Goal: Information Seeking & Learning: Learn about a topic

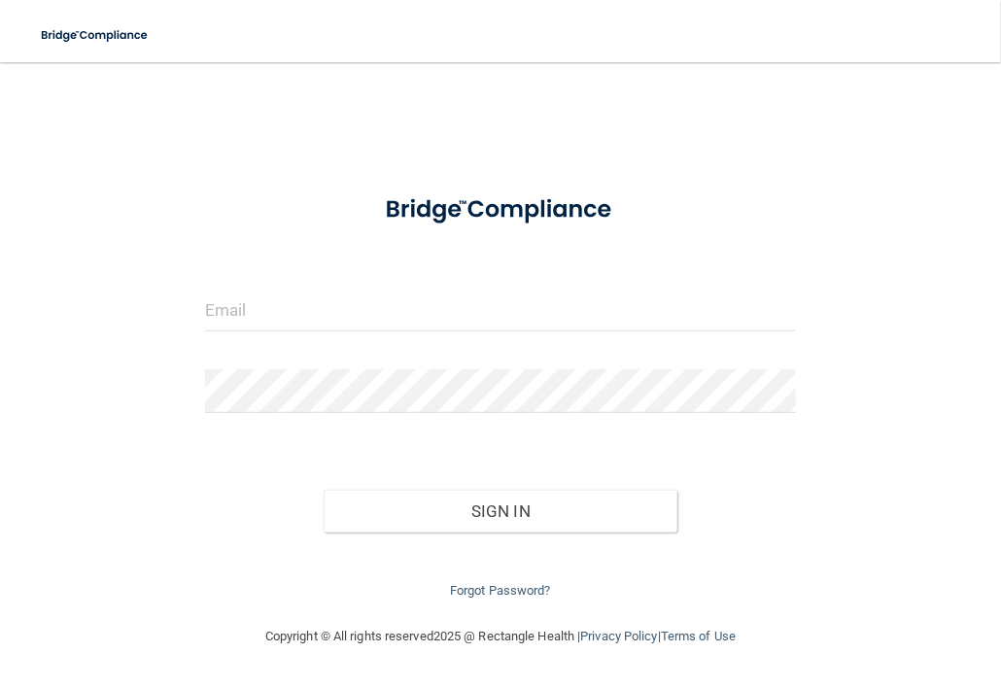
click at [284, 348] on form "Invalid email/password. You don't have permission to access that page. Sign In …" at bounding box center [500, 391] width 591 height 424
click at [319, 319] on input "email" at bounding box center [500, 310] width 591 height 44
type input "[PERSON_NAME][EMAIL_ADDRESS][DOMAIN_NAME]"
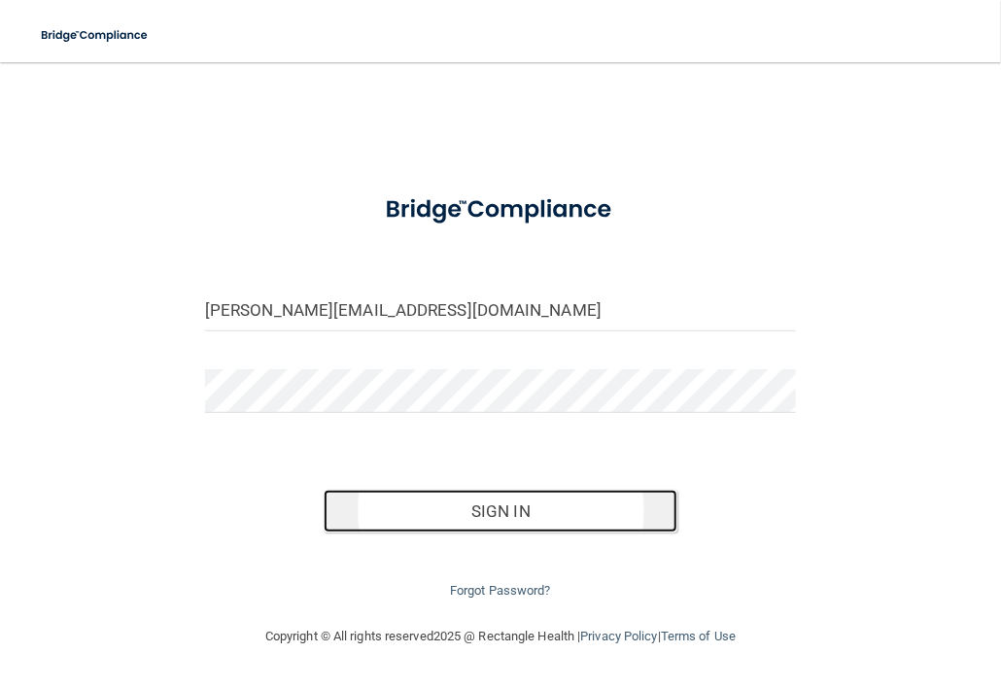
click at [444, 512] on button "Sign In" at bounding box center [501, 511] width 355 height 43
click at [480, 524] on button "Sign In" at bounding box center [501, 511] width 355 height 43
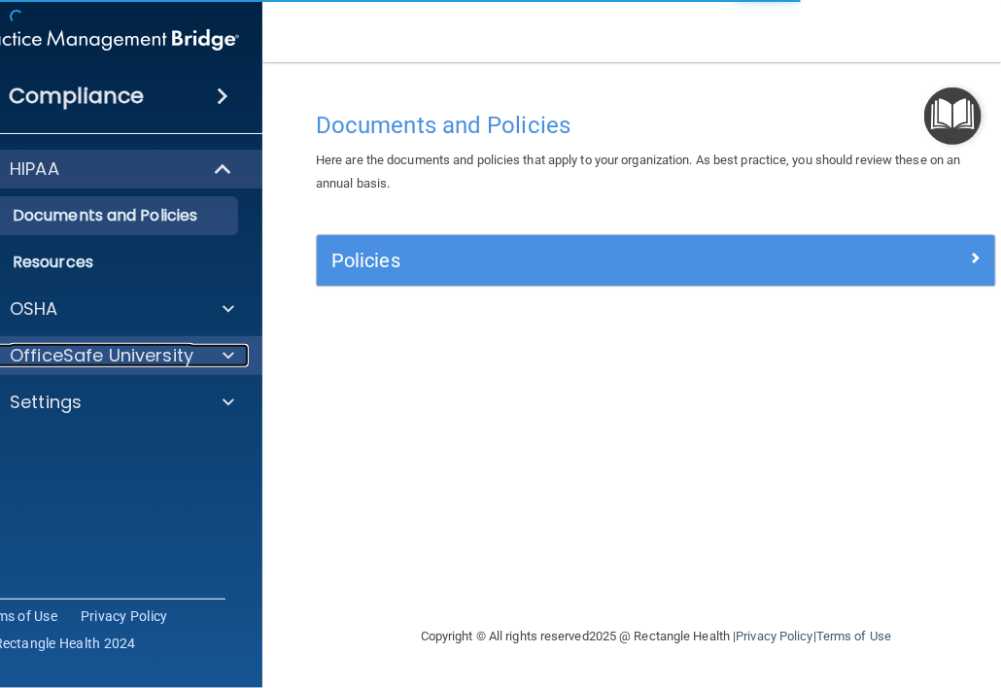
click at [174, 356] on p "OfficeSafe University" at bounding box center [102, 355] width 184 height 23
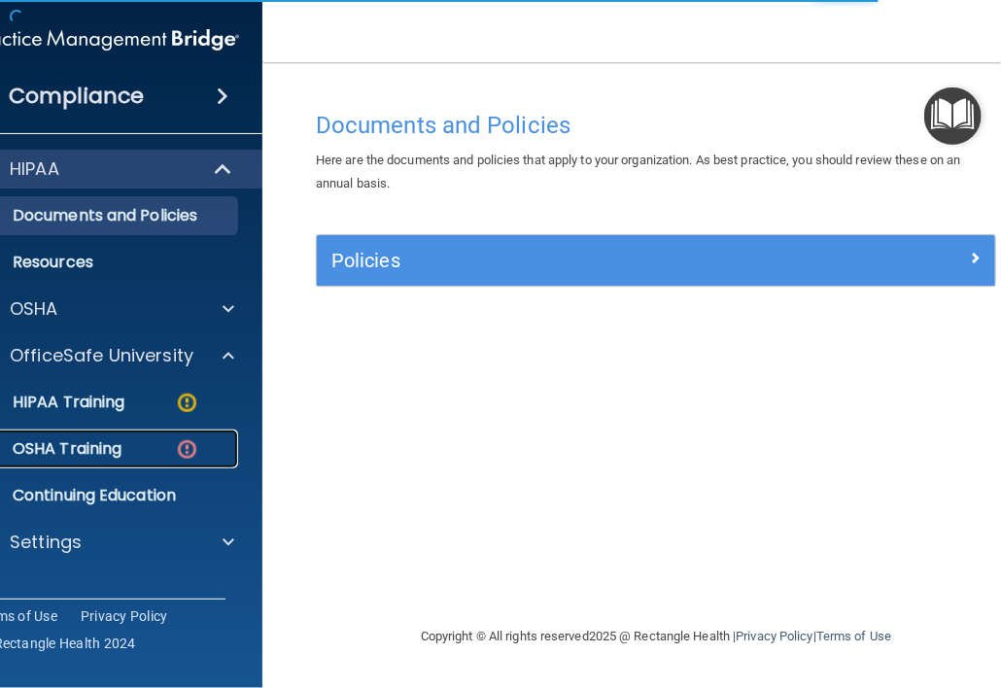
click at [168, 446] on div "OSHA Training" at bounding box center [96, 448] width 265 height 19
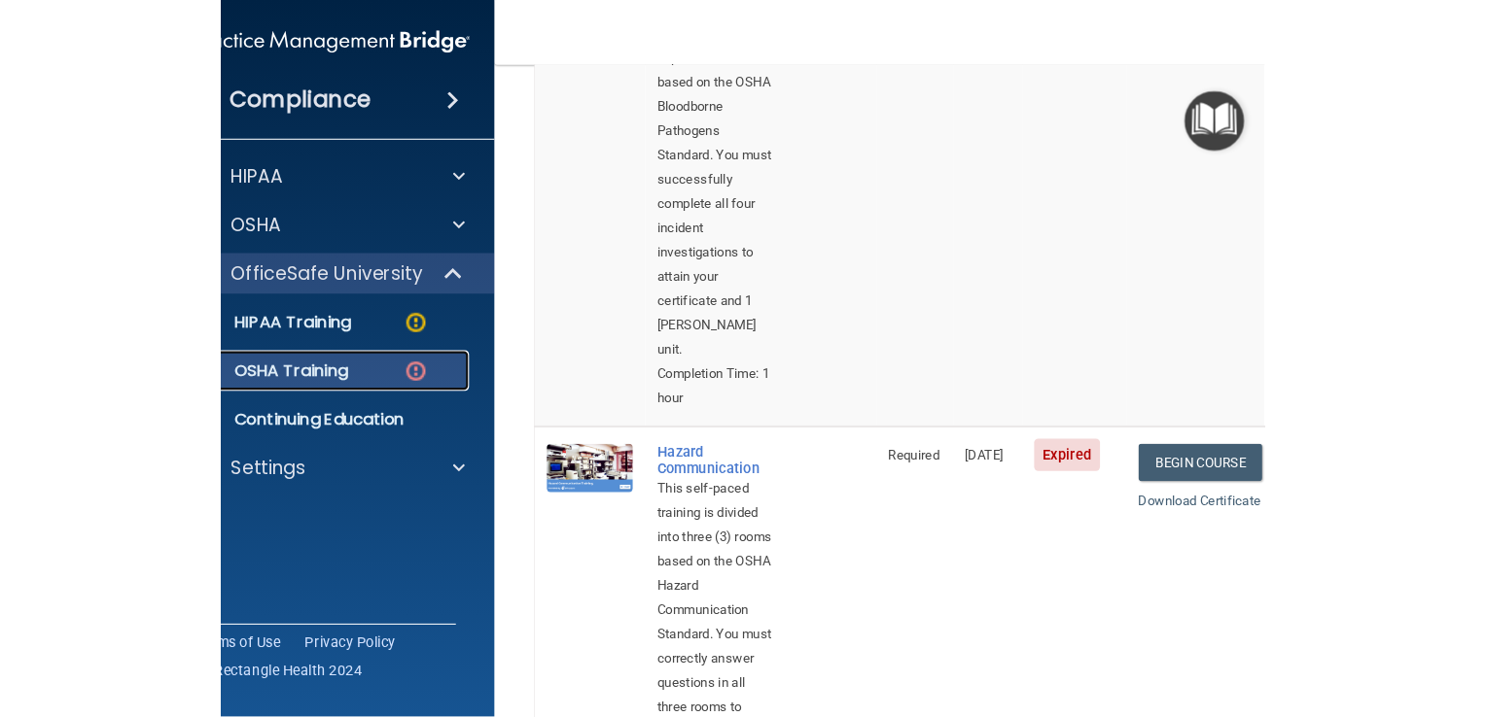
scroll to position [486, 0]
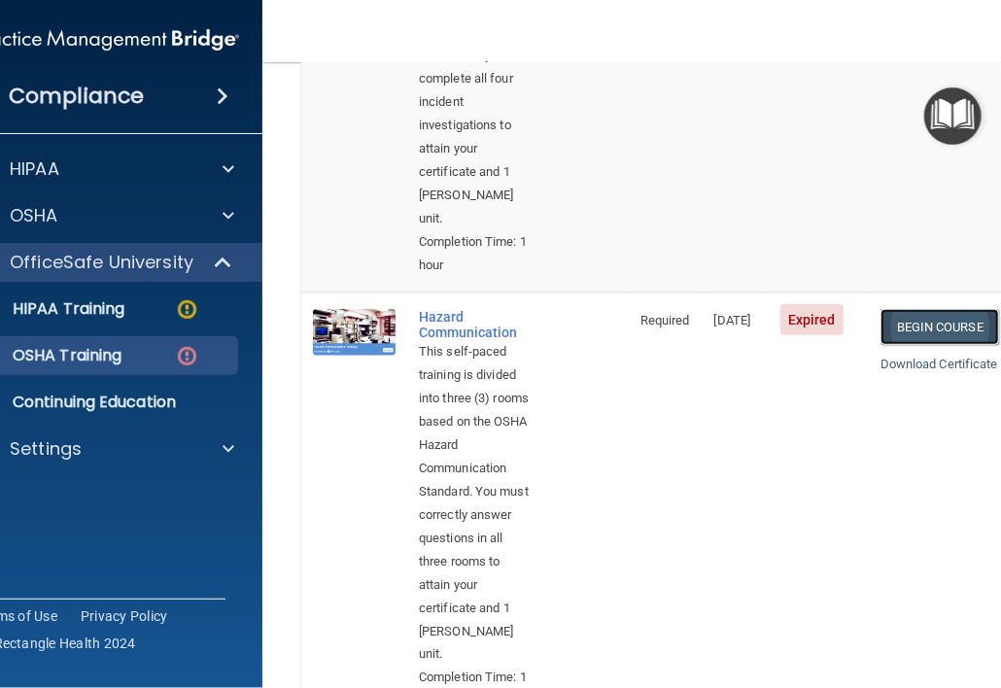
click at [932, 331] on link "Begin Course" at bounding box center [940, 327] width 119 height 36
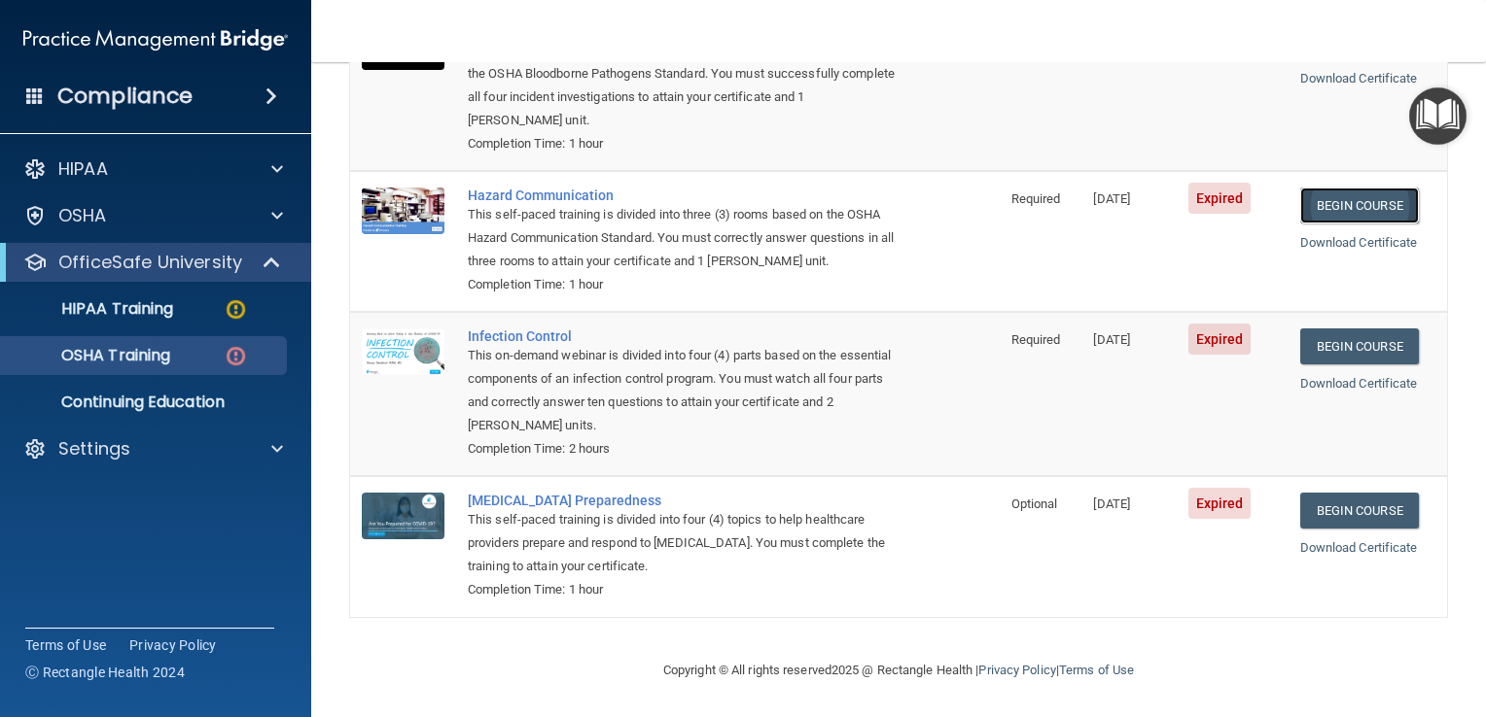
scroll to position [268, 0]
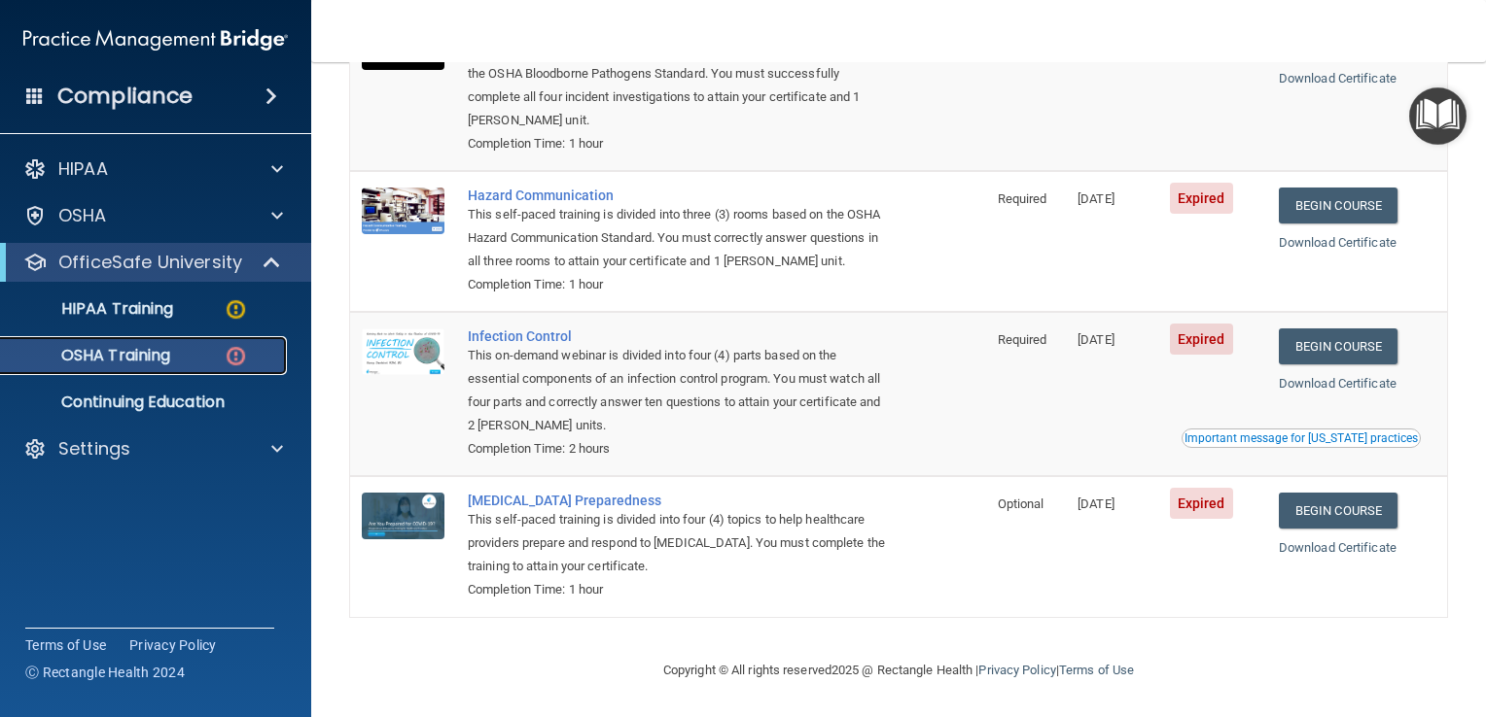
click at [191, 354] on div "OSHA Training" at bounding box center [145, 355] width 265 height 19
click at [1000, 347] on link "Begin Course" at bounding box center [1337, 347] width 119 height 36
click at [1000, 517] on link "Begin Course" at bounding box center [1337, 511] width 119 height 36
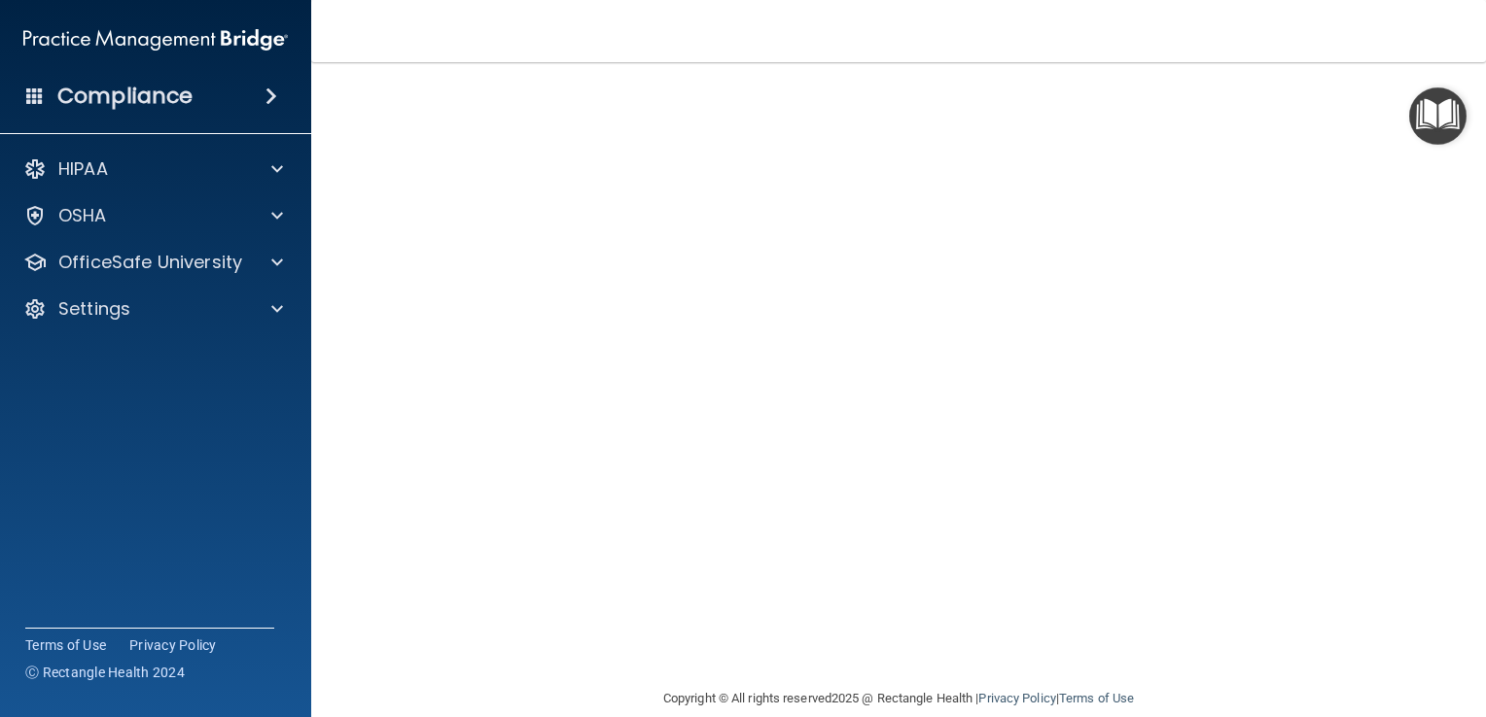
scroll to position [158, 0]
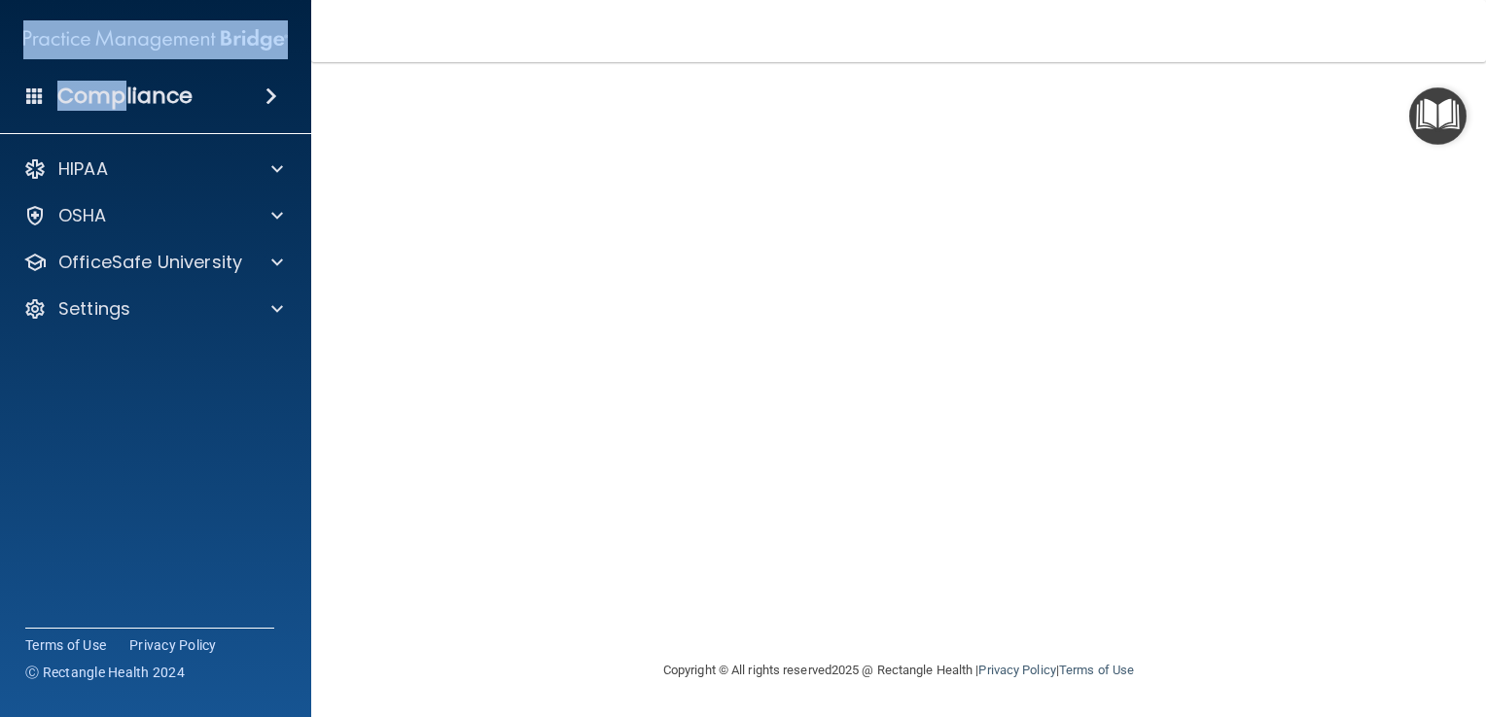
click at [137, 60] on div "Compliance" at bounding box center [155, 59] width 272 height 118
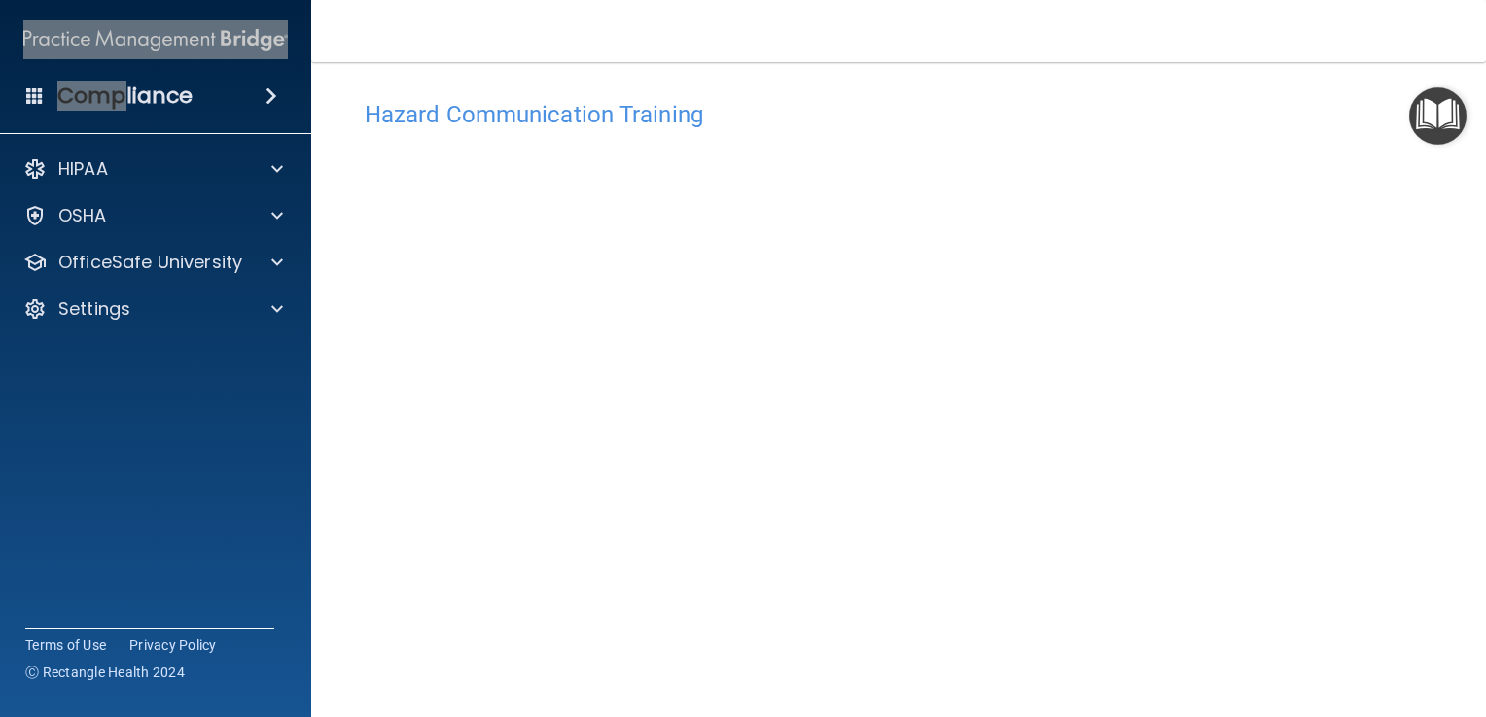
scroll to position [0, 0]
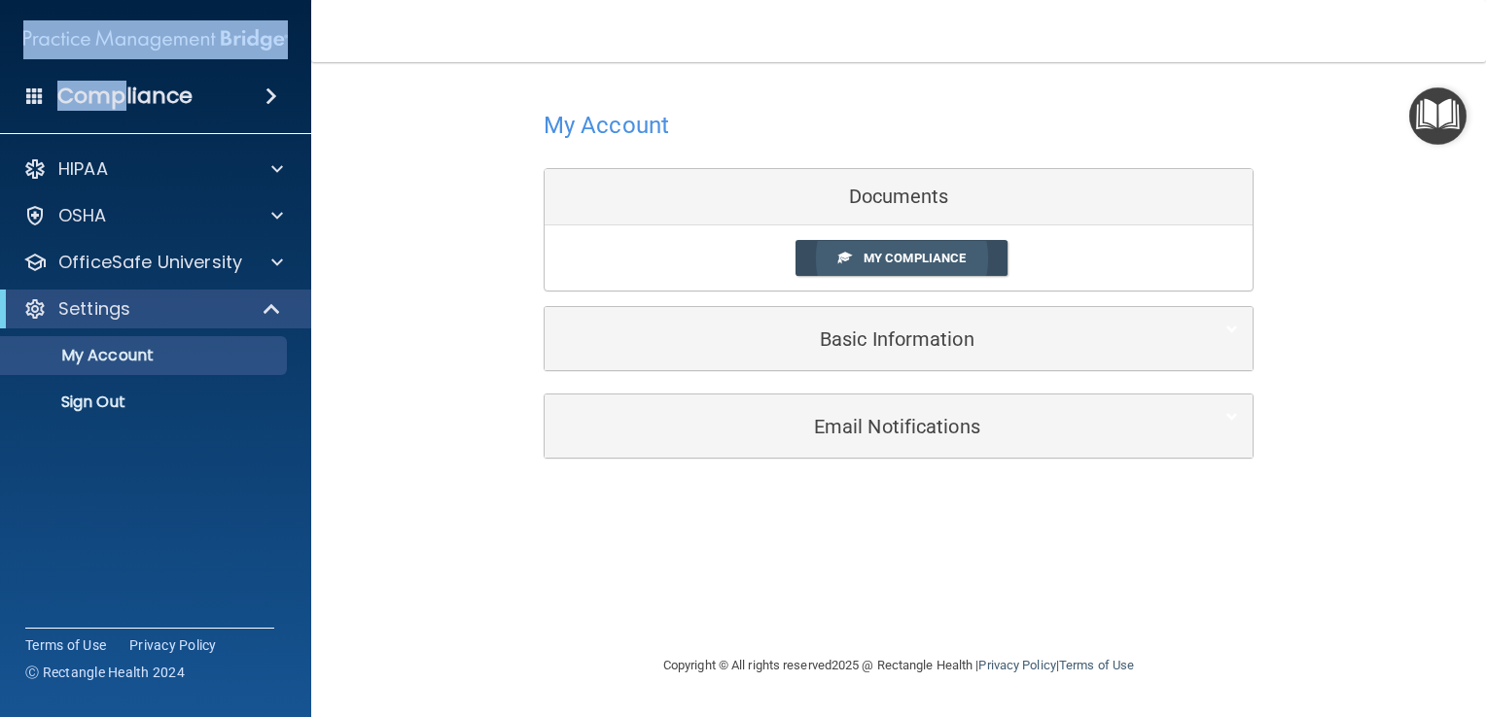
click at [839, 251] on span at bounding box center [844, 257] width 13 height 13
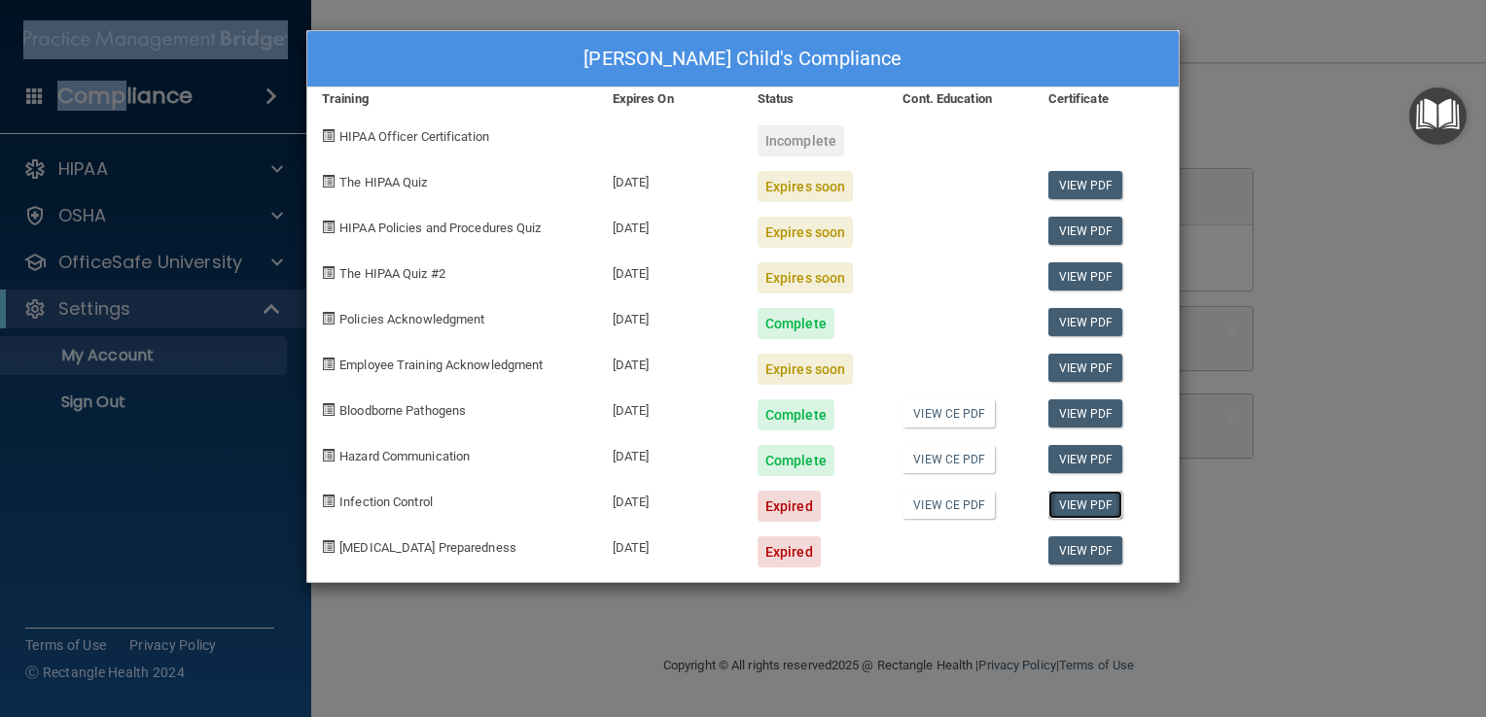
click at [1000, 504] on link "View PDF" at bounding box center [1085, 505] width 75 height 28
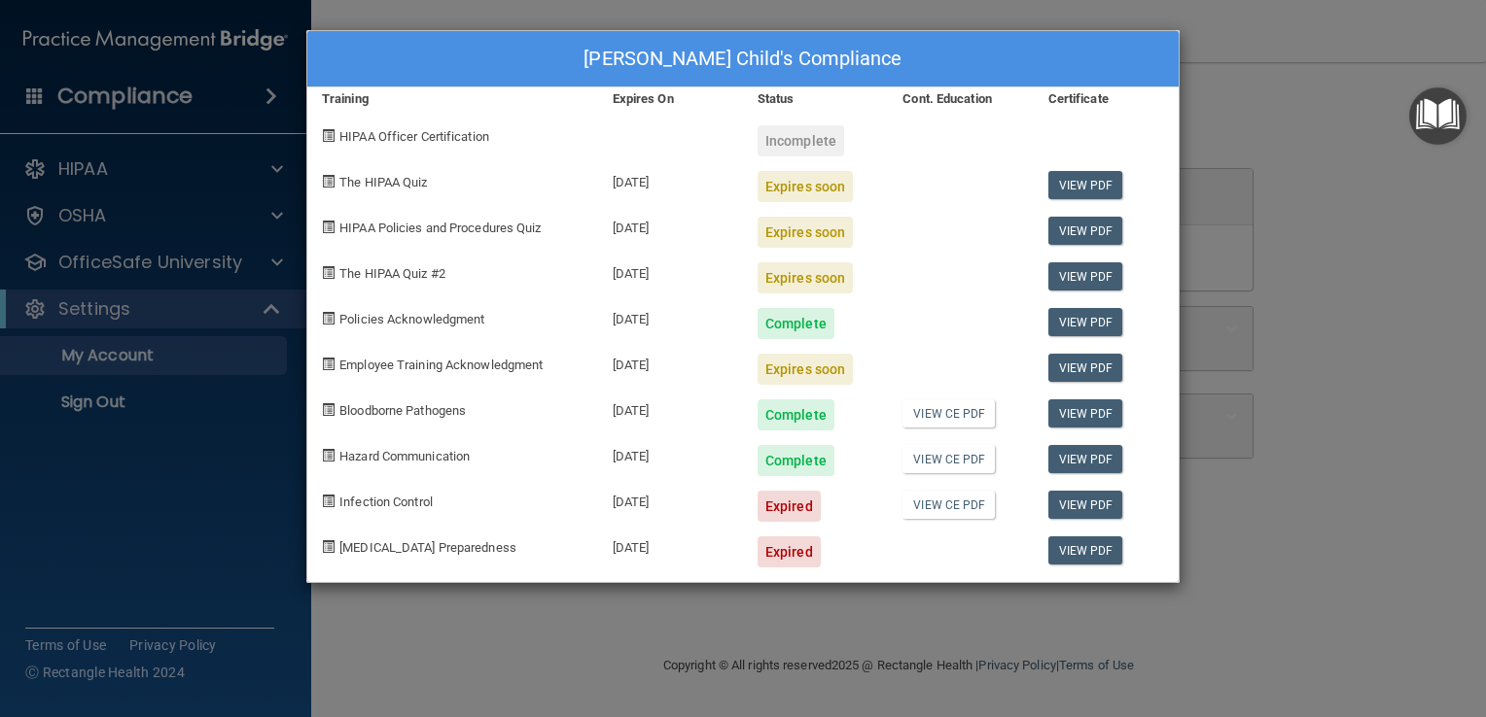
click at [426, 499] on span "Infection Control" at bounding box center [385, 502] width 93 height 15
click at [1000, 502] on link "View PDF" at bounding box center [1085, 505] width 75 height 28
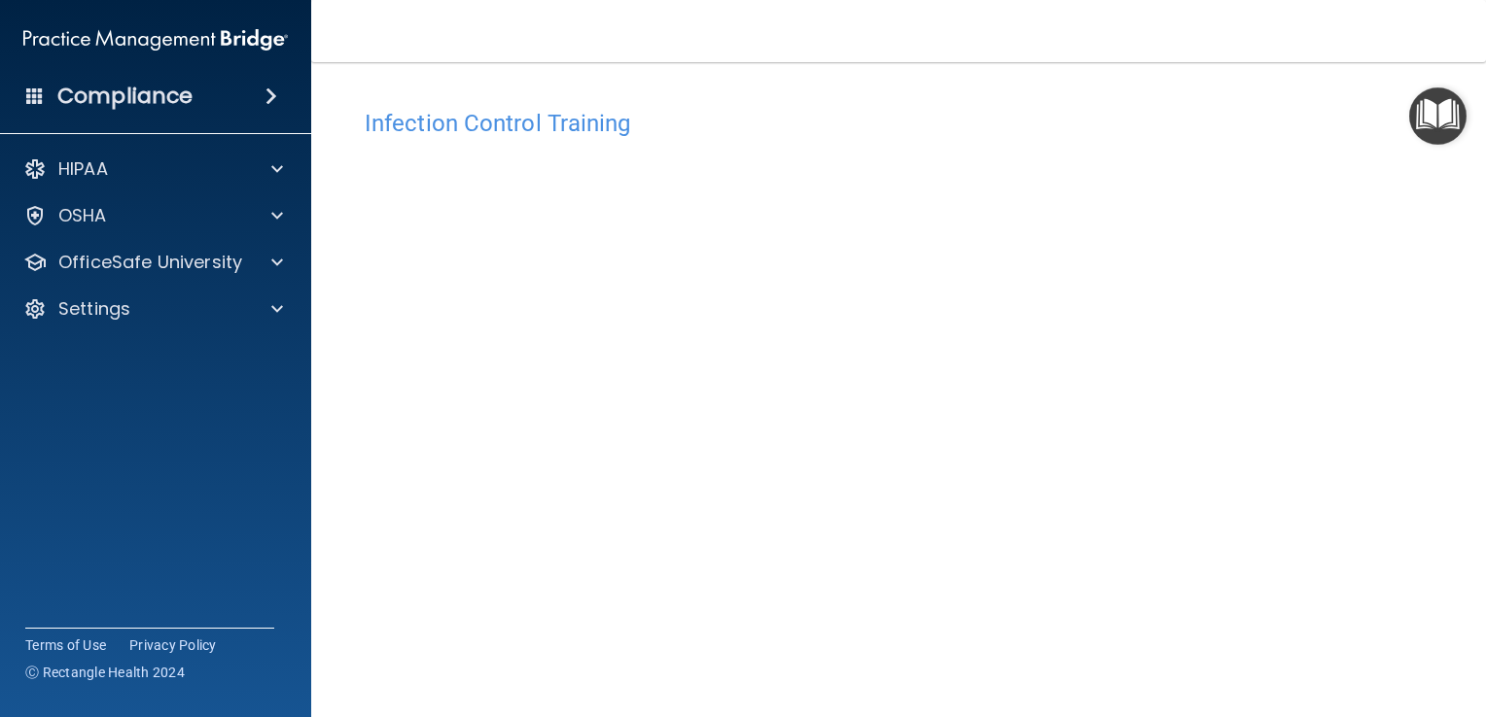
scroll to position [3, 0]
drag, startPoint x: 1463, startPoint y: 229, endPoint x: 1466, endPoint y: 260, distance: 30.3
click at [1466, 262] on main "Infection Control Training This course doesn’t expire until 06/03/2025. Are you…" at bounding box center [898, 389] width 1174 height 655
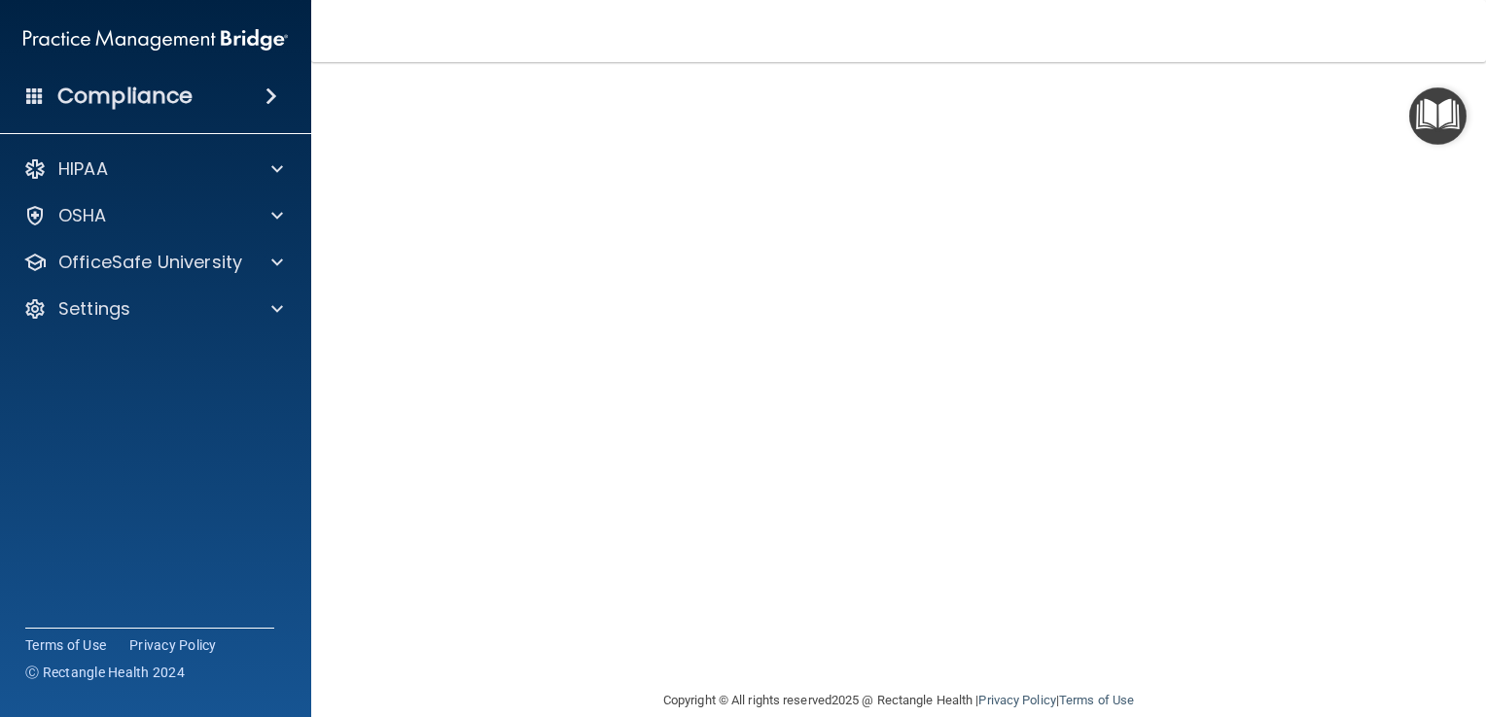
scroll to position [114, 0]
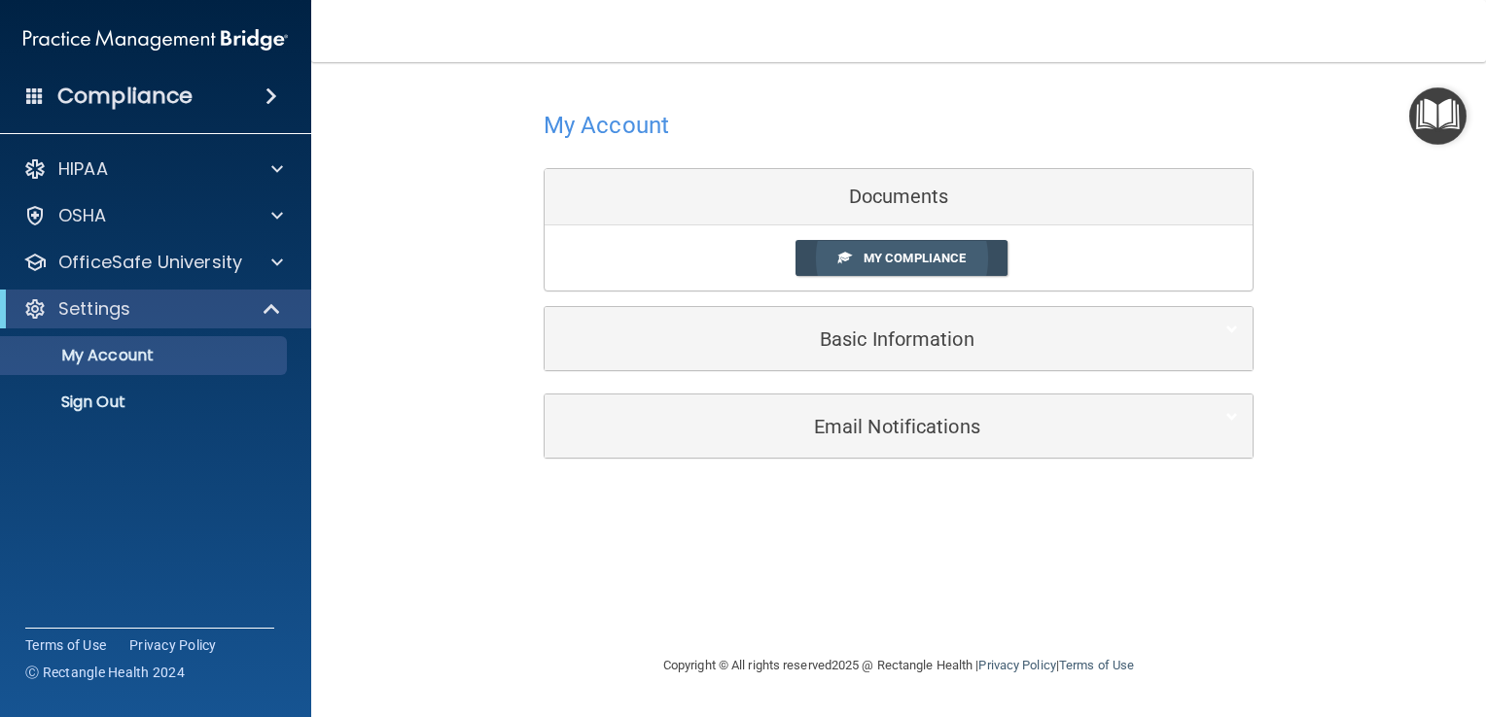
click at [932, 259] on span "My Compliance" at bounding box center [914, 258] width 102 height 15
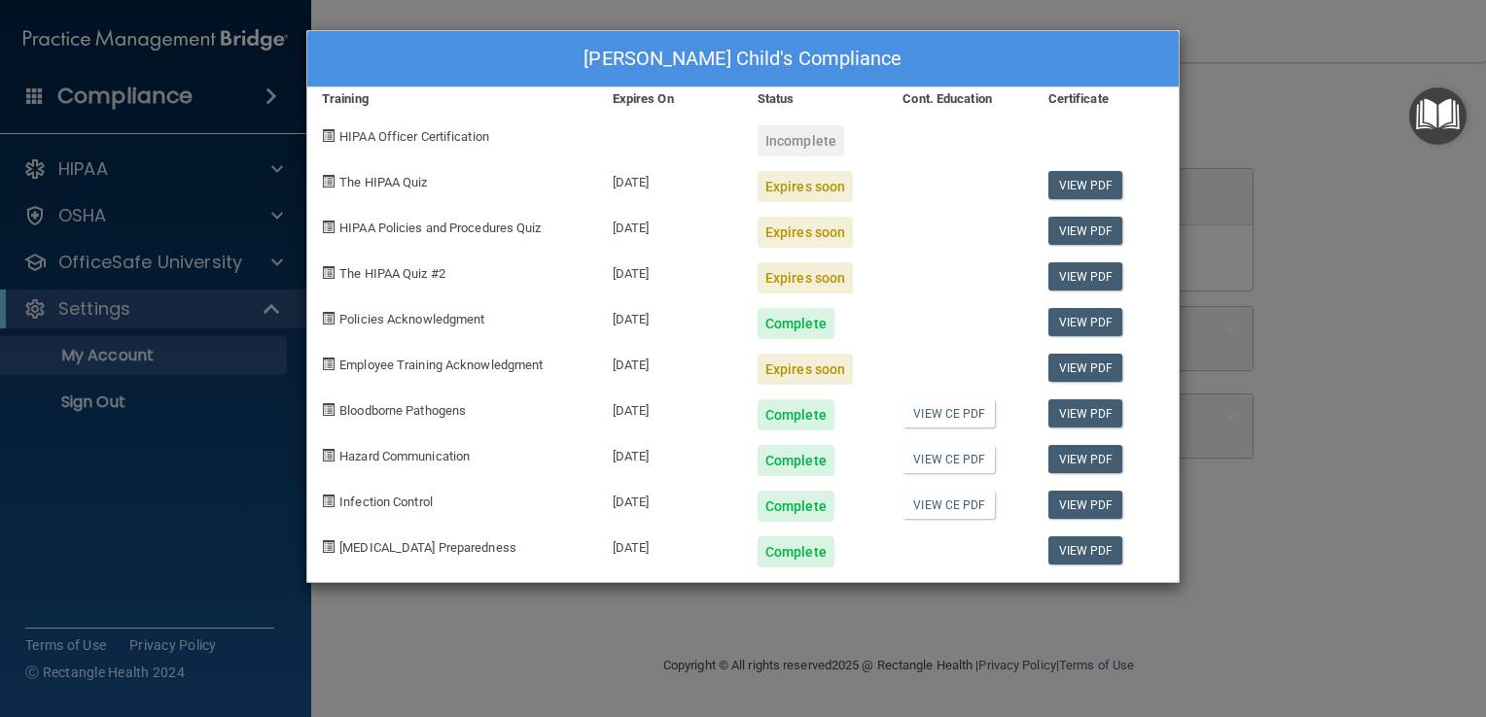
click at [1270, 101] on div "[PERSON_NAME] Child's Compliance Training Expires On Status Cont. Education Cer…" at bounding box center [743, 358] width 1486 height 717
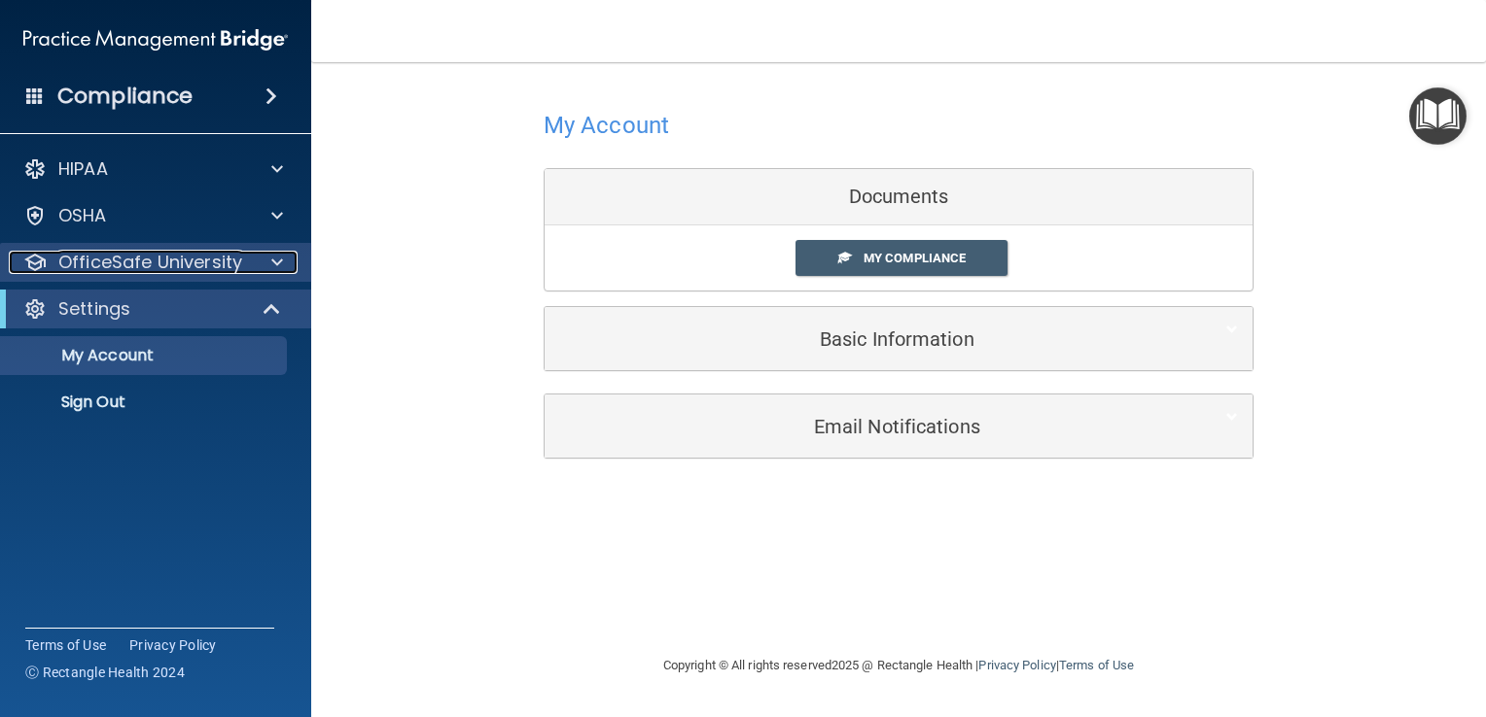
click at [236, 267] on p "OfficeSafe University" at bounding box center [150, 262] width 184 height 23
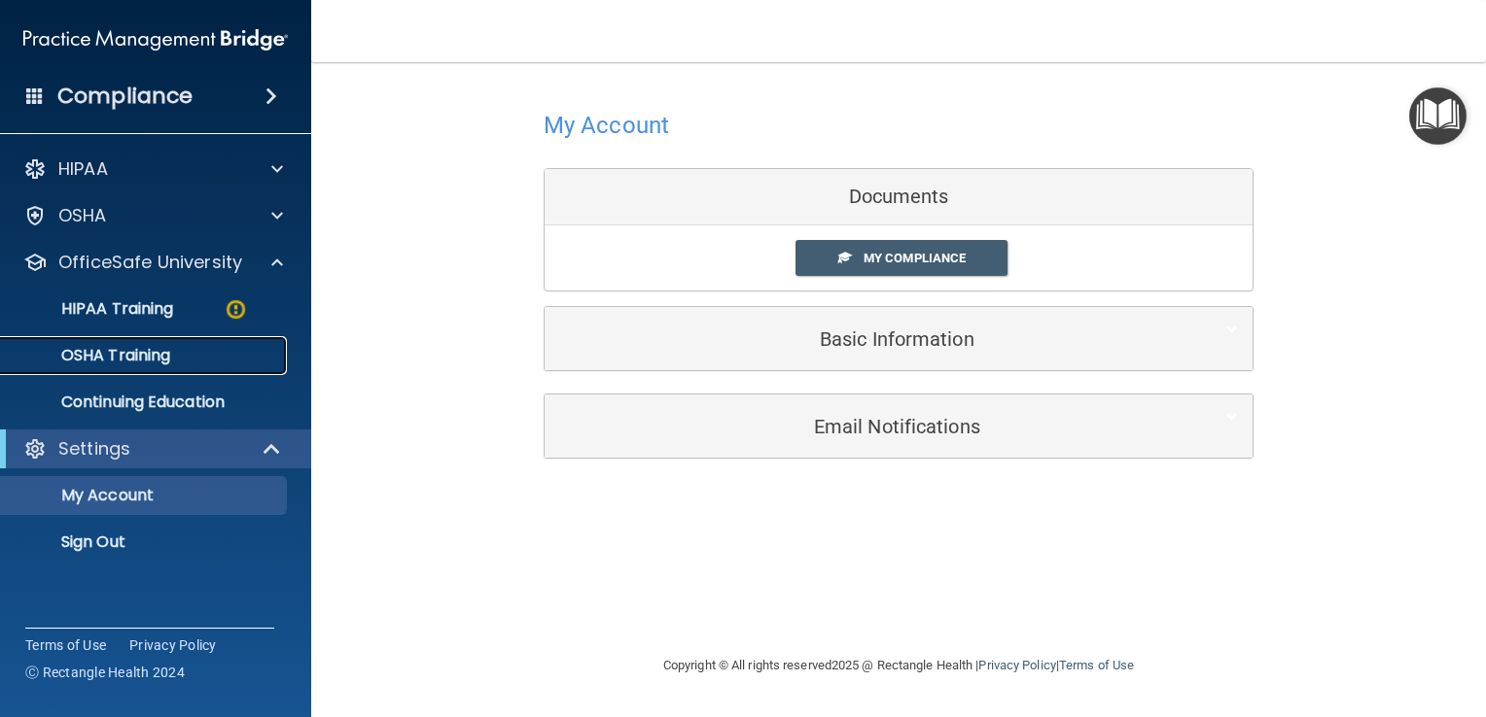
drag, startPoint x: 203, startPoint y: 361, endPoint x: 217, endPoint y: 356, distance: 14.5
click at [203, 360] on div "OSHA Training" at bounding box center [145, 355] width 265 height 19
